Goal: Information Seeking & Learning: Learn about a topic

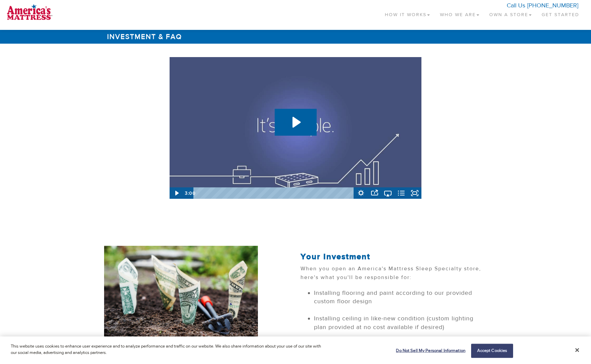
click at [550, 15] on link "Get Started" at bounding box center [561, 13] width 48 height 20
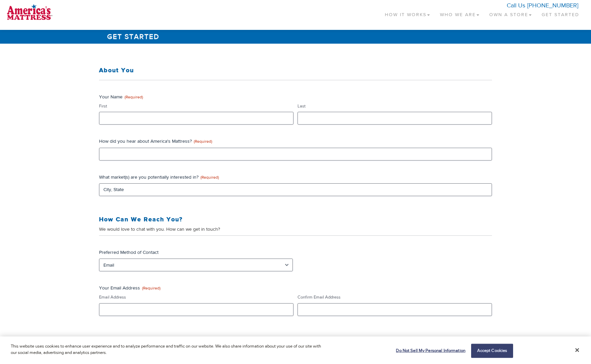
click at [507, 16] on link "Own a Store" at bounding box center [510, 13] width 52 height 20
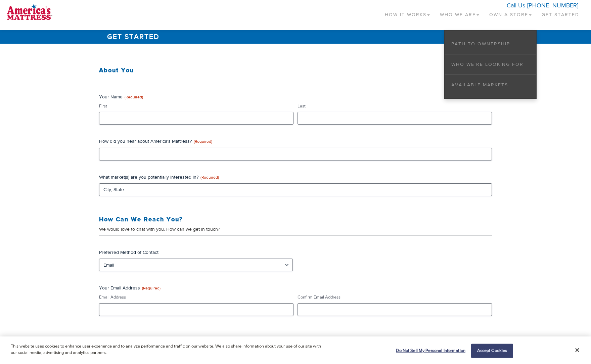
click at [457, 14] on link "Who We Are" at bounding box center [459, 13] width 49 height 20
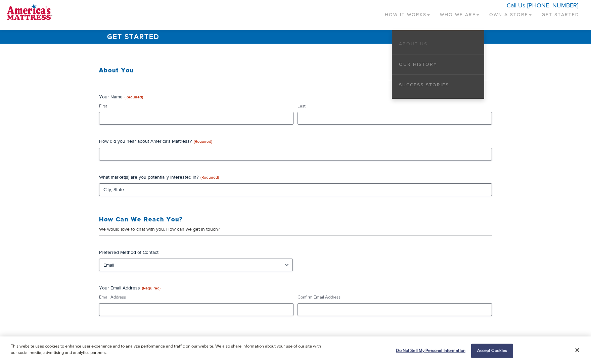
click at [419, 43] on link "About Us" at bounding box center [413, 44] width 29 height 6
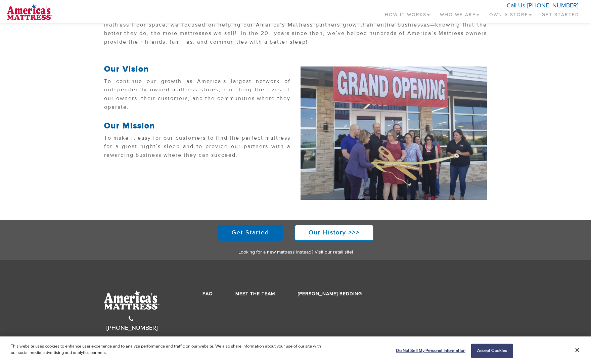
scroll to position [173, 0]
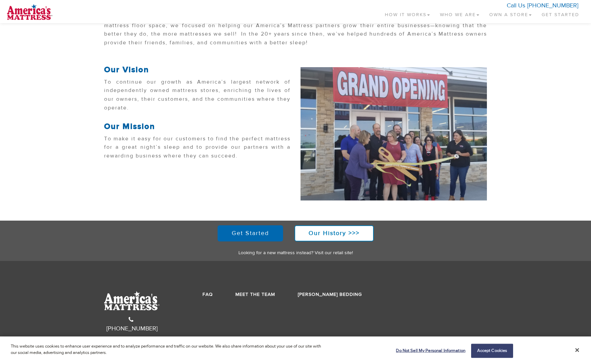
click at [263, 292] on link "Meet the Team" at bounding box center [255, 294] width 40 height 6
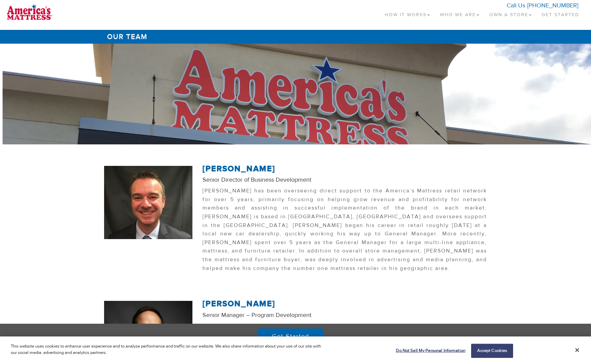
click at [499, 13] on link "Own a Store" at bounding box center [510, 13] width 52 height 20
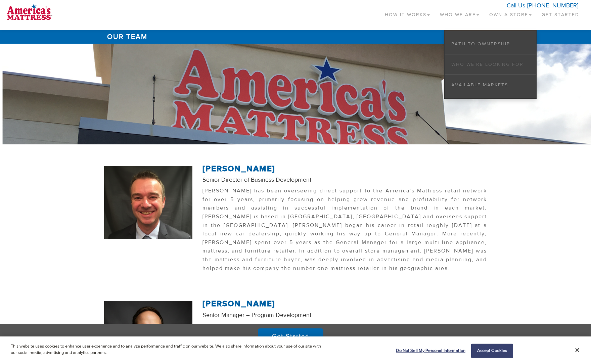
click at [484, 63] on link "Who We’re Looking For" at bounding box center [487, 64] width 72 height 6
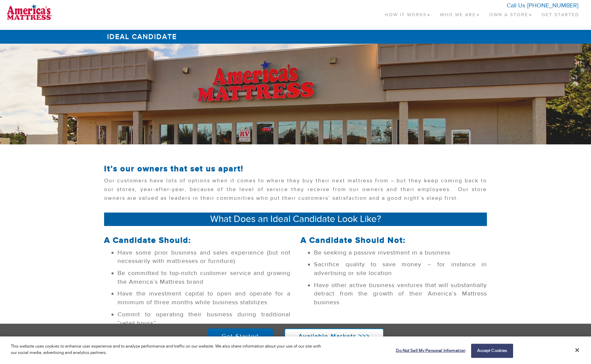
click at [500, 17] on link "Own a Store" at bounding box center [510, 13] width 52 height 20
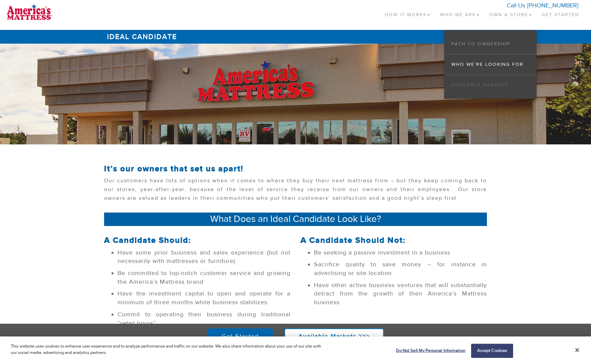
click at [482, 86] on link "Available Markets" at bounding box center [479, 85] width 57 height 6
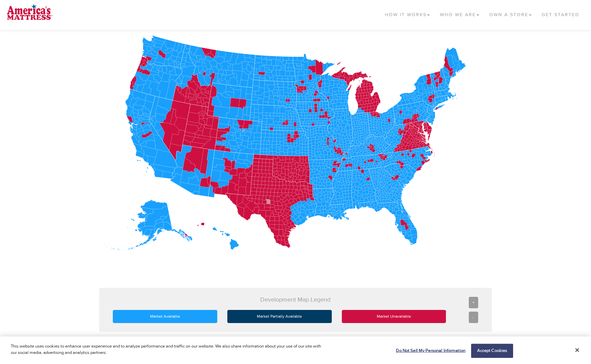
scroll to position [117, 0]
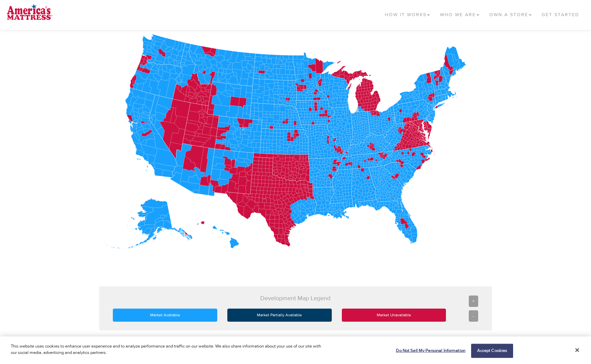
click at [357, 110] on icon at bounding box center [357, 110] width 4 height 4
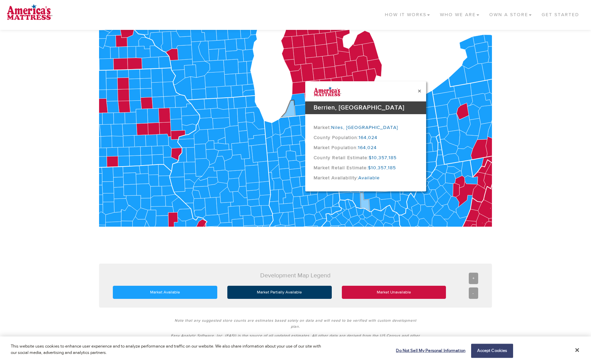
scroll to position [138, 0]
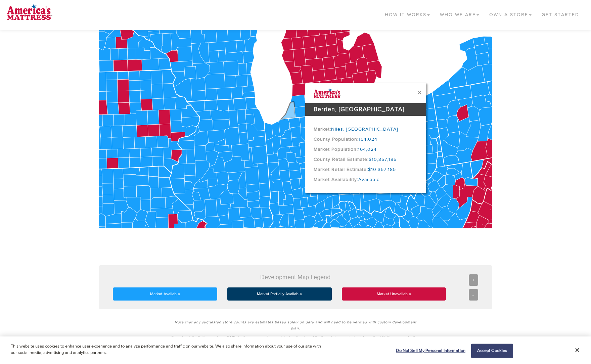
click at [419, 91] on button "×" at bounding box center [419, 92] width 3 height 7
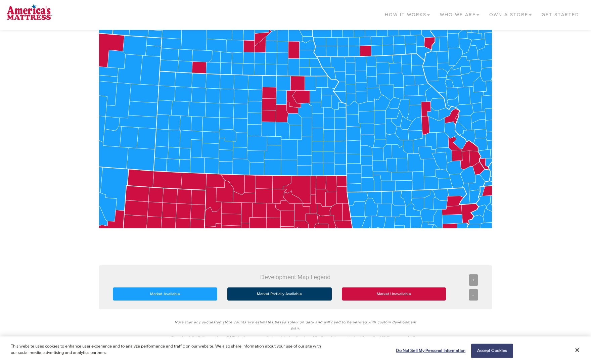
click at [472, 294] on div "-" at bounding box center [473, 294] width 9 height 11
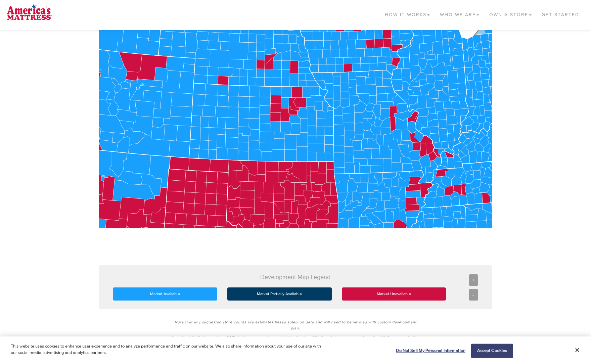
click at [472, 294] on div "-" at bounding box center [473, 294] width 9 height 11
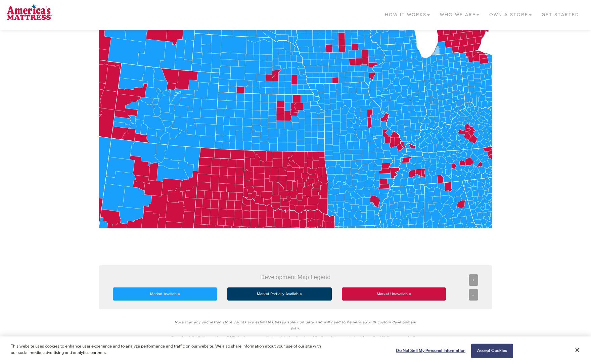
click at [472, 294] on div "-" at bounding box center [473, 294] width 9 height 11
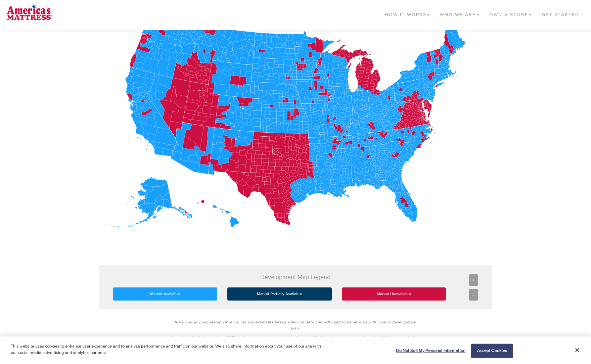
click at [472, 294] on div "-" at bounding box center [473, 294] width 9 height 11
drag, startPoint x: 436, startPoint y: 175, endPoint x: 436, endPoint y: 208, distance: 32.6
click at [436, 208] on icon at bounding box center [295, 119] width 393 height 218
click at [473, 280] on div "+" at bounding box center [473, 279] width 9 height 11
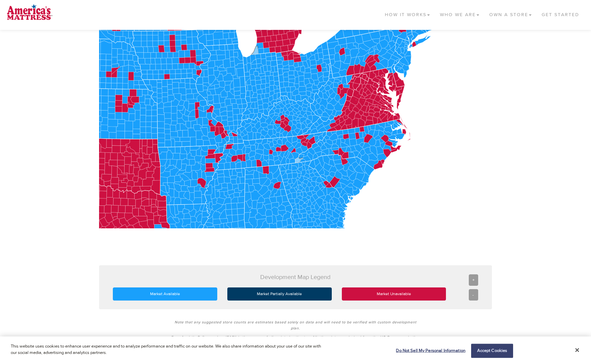
drag, startPoint x: 465, startPoint y: 167, endPoint x: 302, endPoint y: 159, distance: 163.3
click at [301, 159] on icon at bounding box center [299, 159] width 8 height 5
click at [345, 138] on icon at bounding box center [346, 136] width 6 height 5
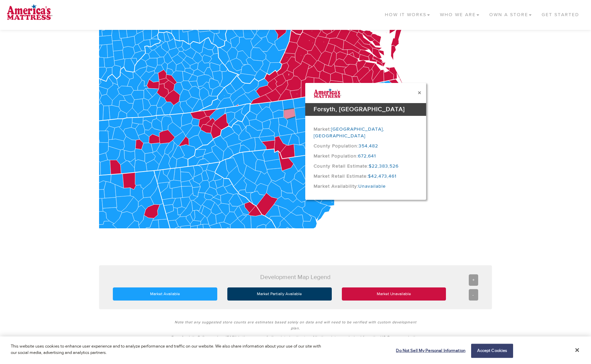
click at [419, 92] on button "×" at bounding box center [419, 92] width 3 height 7
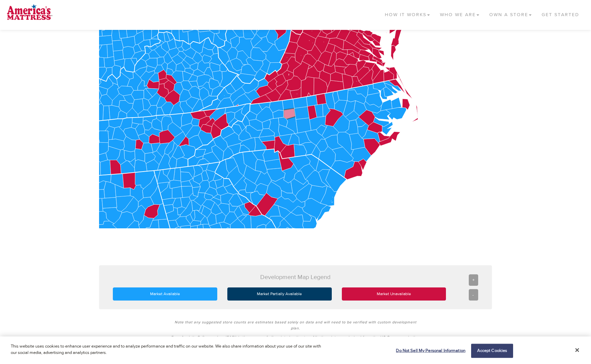
click at [472, 292] on div "-" at bounding box center [473, 294] width 9 height 11
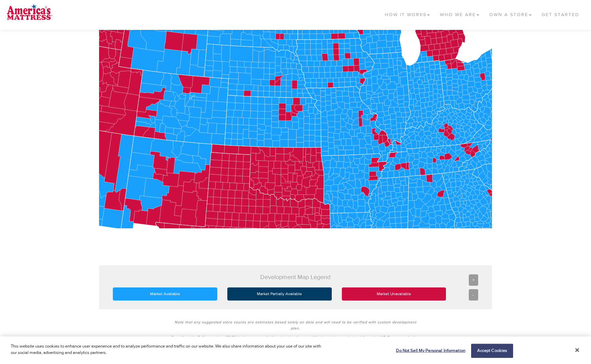
click at [472, 292] on div "-" at bounding box center [473, 294] width 9 height 11
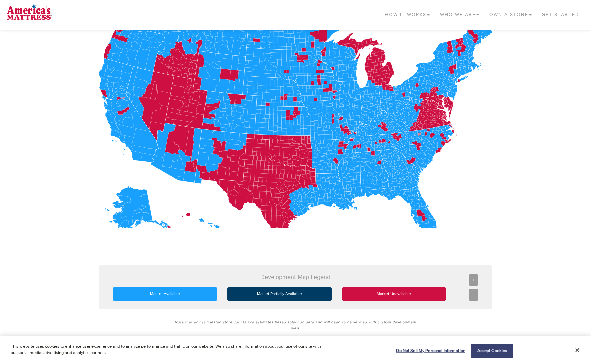
click at [472, 292] on div "-" at bounding box center [473, 294] width 9 height 11
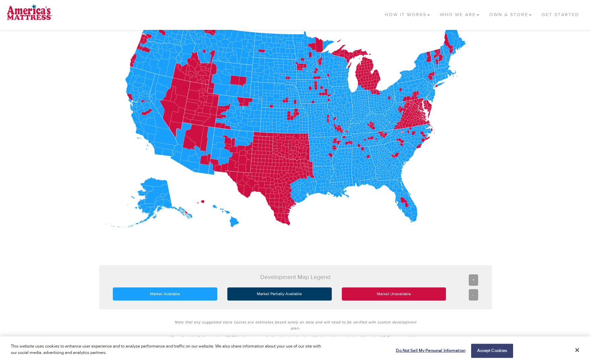
click at [472, 293] on div "-" at bounding box center [473, 294] width 9 height 11
